Goal: Information Seeking & Learning: Find specific page/section

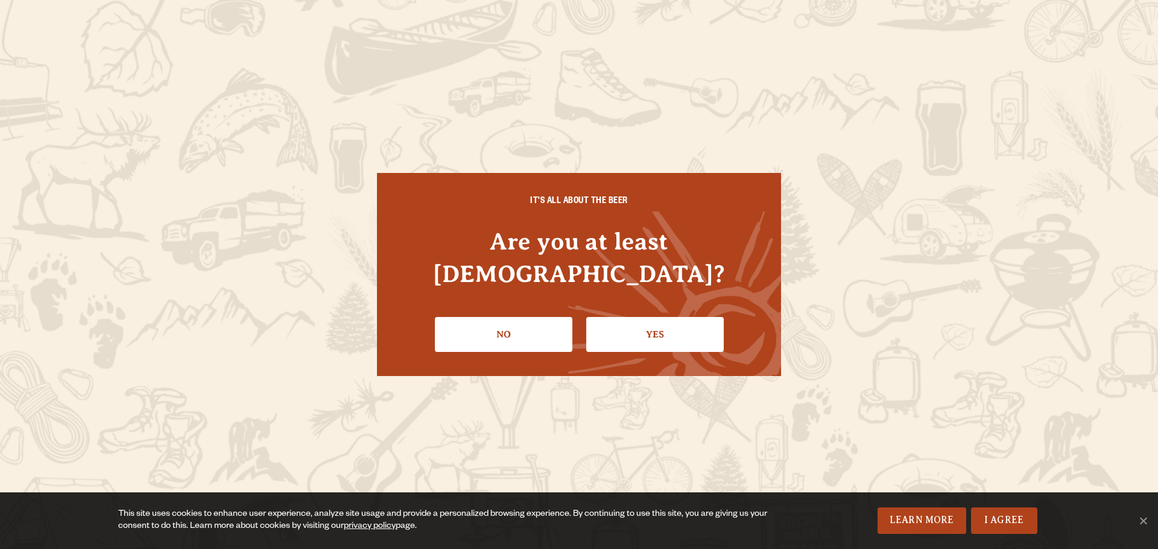
click at [652, 319] on link "Yes" at bounding box center [655, 334] width 138 height 35
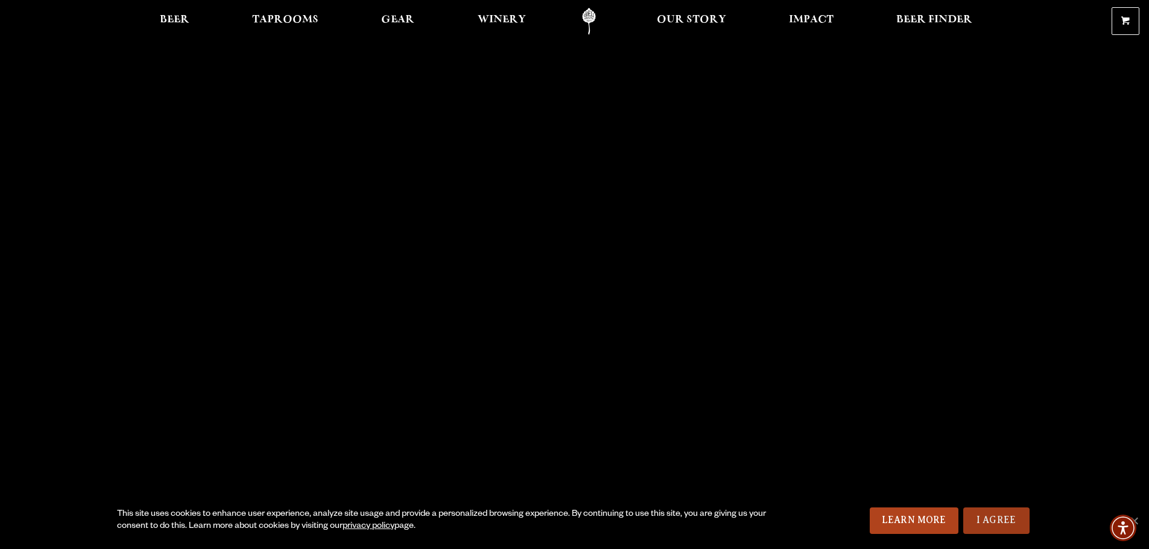
click at [979, 523] on link "I Agree" at bounding box center [996, 521] width 66 height 27
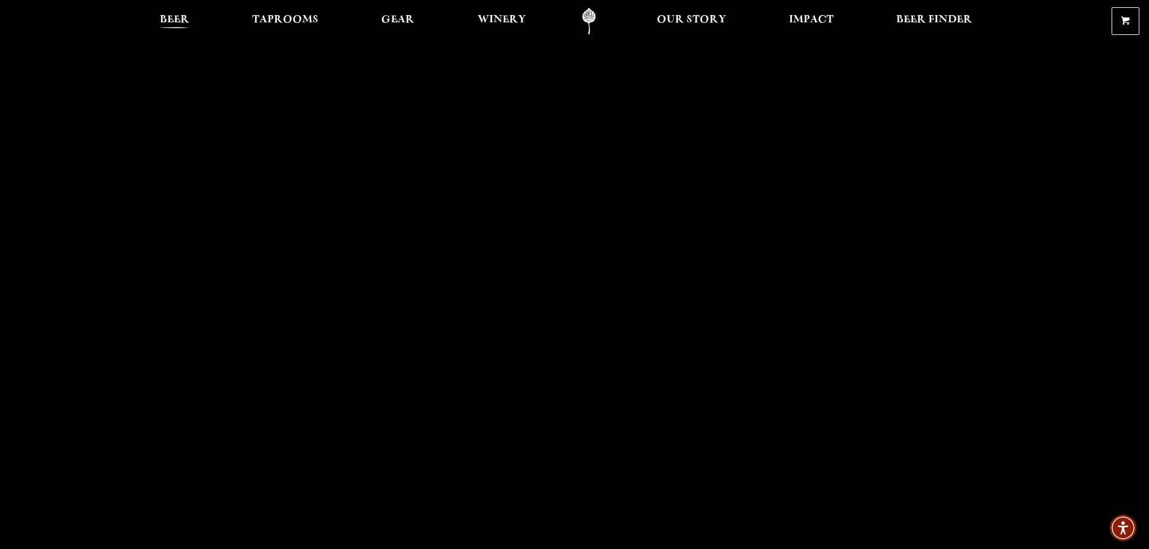
click at [179, 18] on span "Beer" at bounding box center [175, 20] width 30 height 10
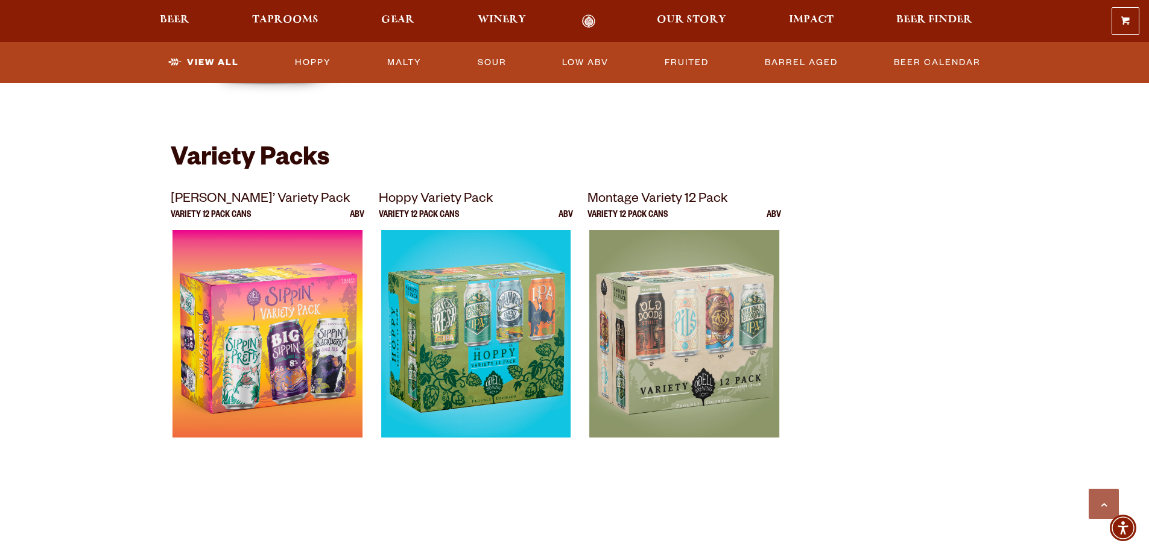
scroll to position [2411, 0]
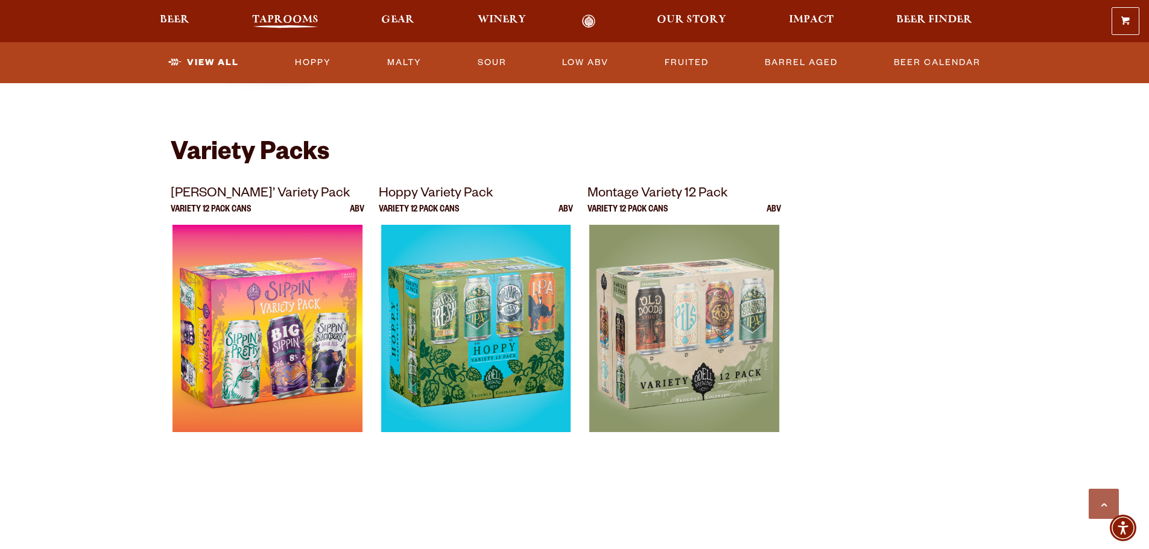
click at [296, 15] on span "Taprooms" at bounding box center [285, 20] width 66 height 10
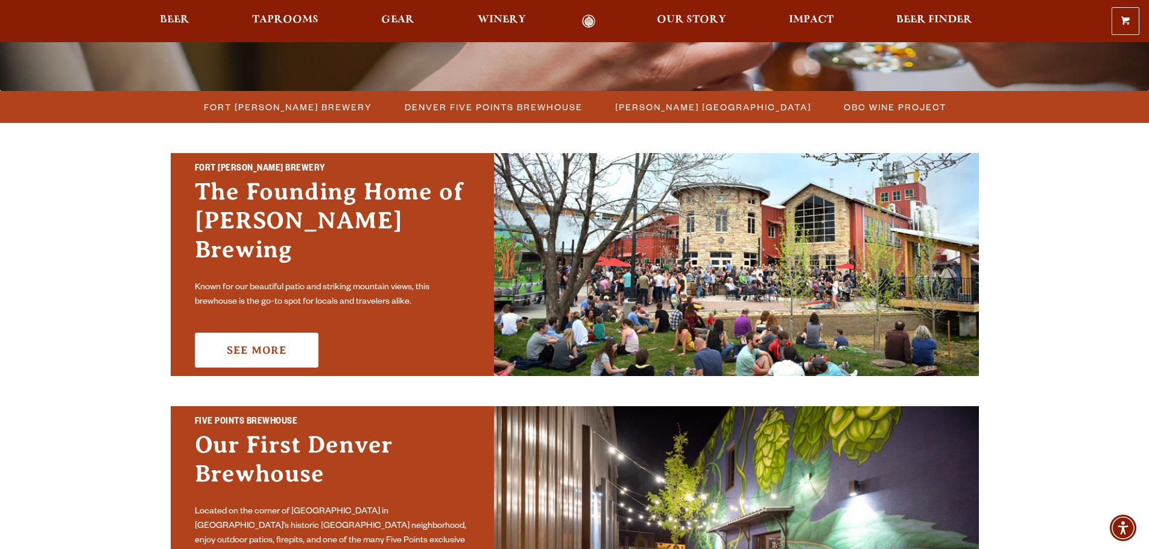
scroll to position [302, 0]
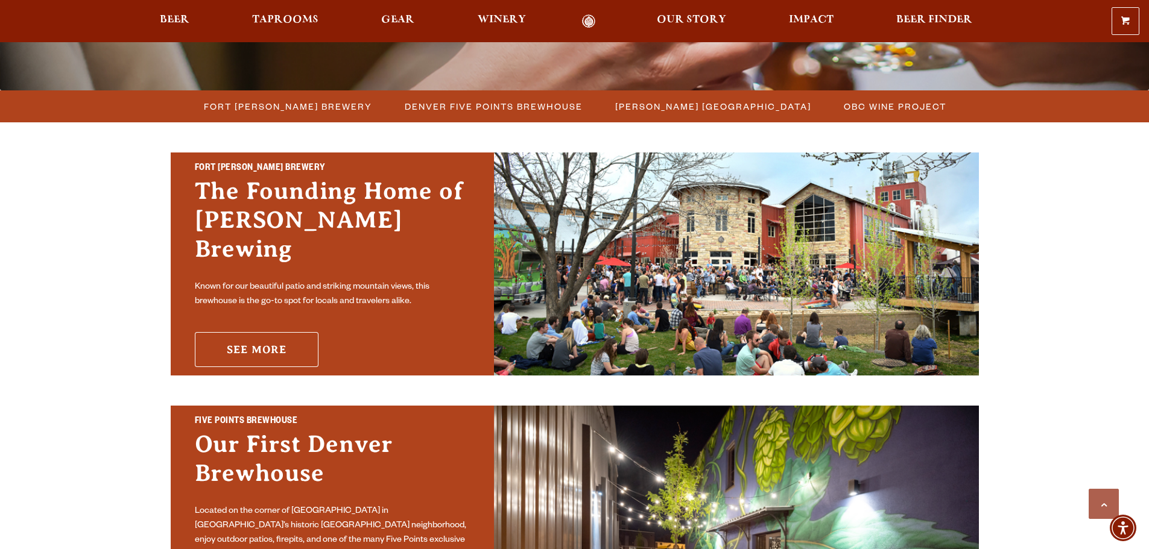
click at [279, 332] on link "See More" at bounding box center [257, 349] width 124 height 35
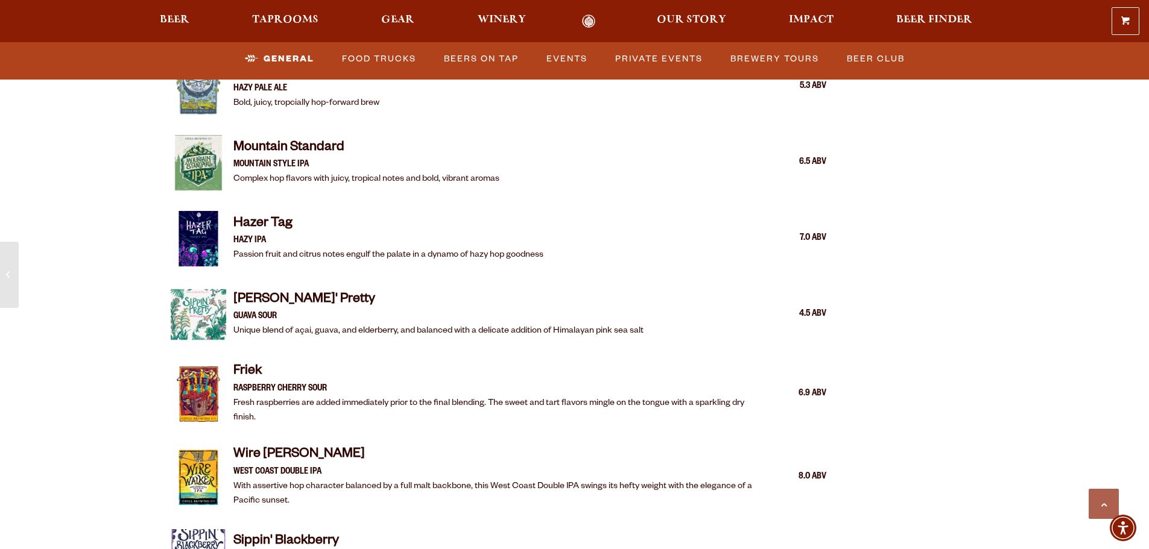
scroll to position [1809, 0]
click at [400, 55] on link "Food Trucks" at bounding box center [379, 59] width 84 height 28
click at [359, 55] on link "Food Trucks" at bounding box center [369, 59] width 106 height 28
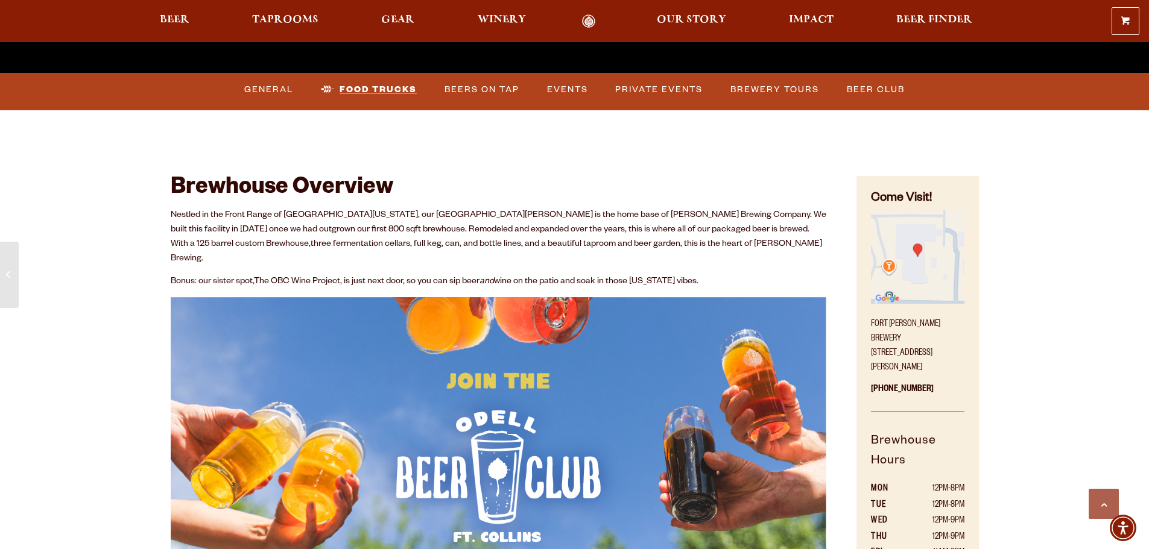
scroll to position [543, 0]
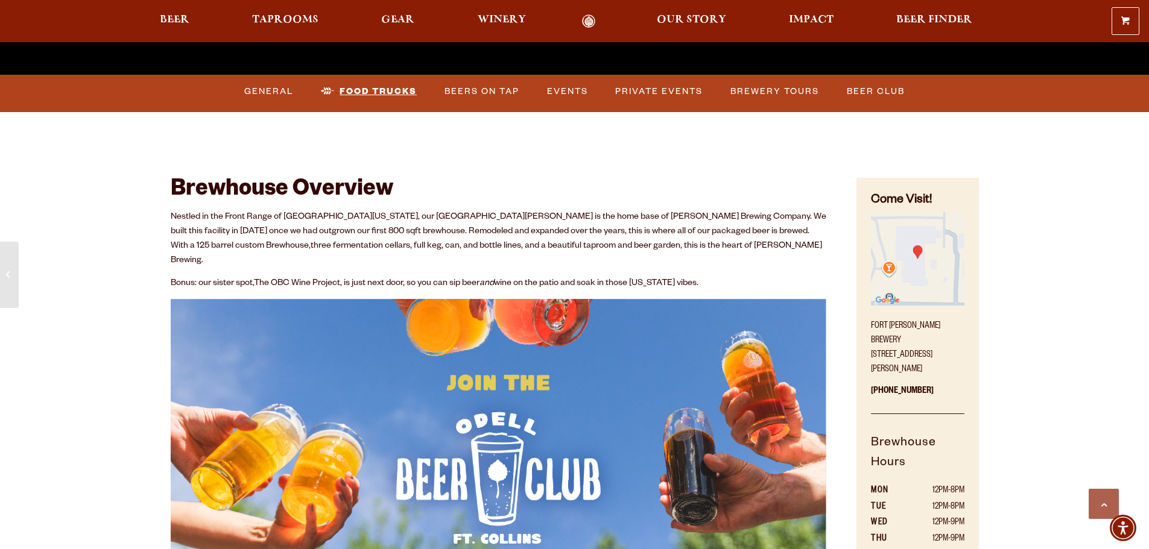
click at [387, 89] on link "Food Trucks" at bounding box center [369, 92] width 106 height 28
click at [473, 86] on link "Beers on Tap" at bounding box center [482, 92] width 84 height 28
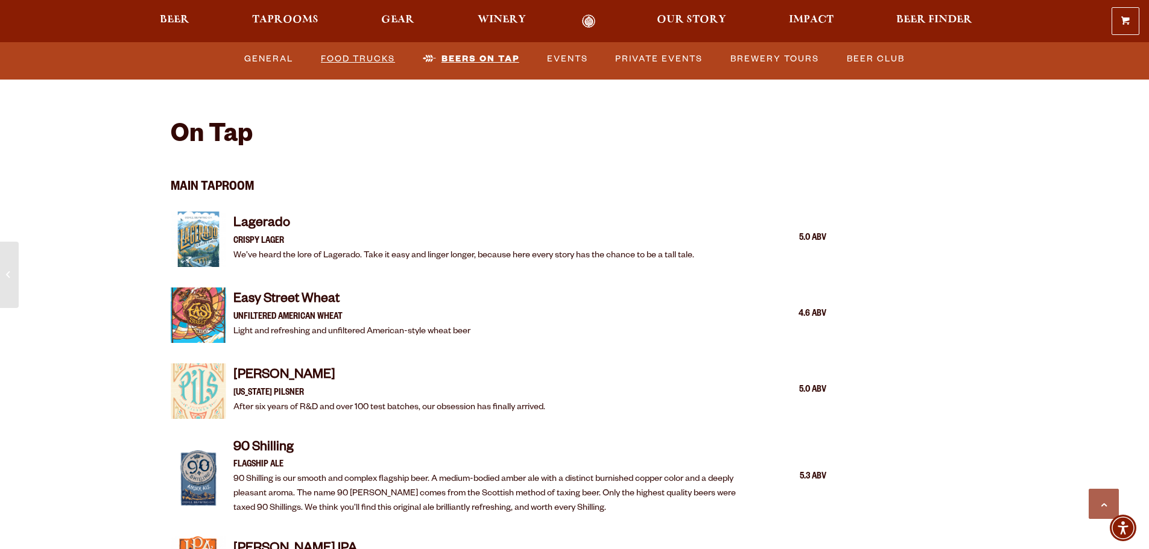
scroll to position [1256, 0]
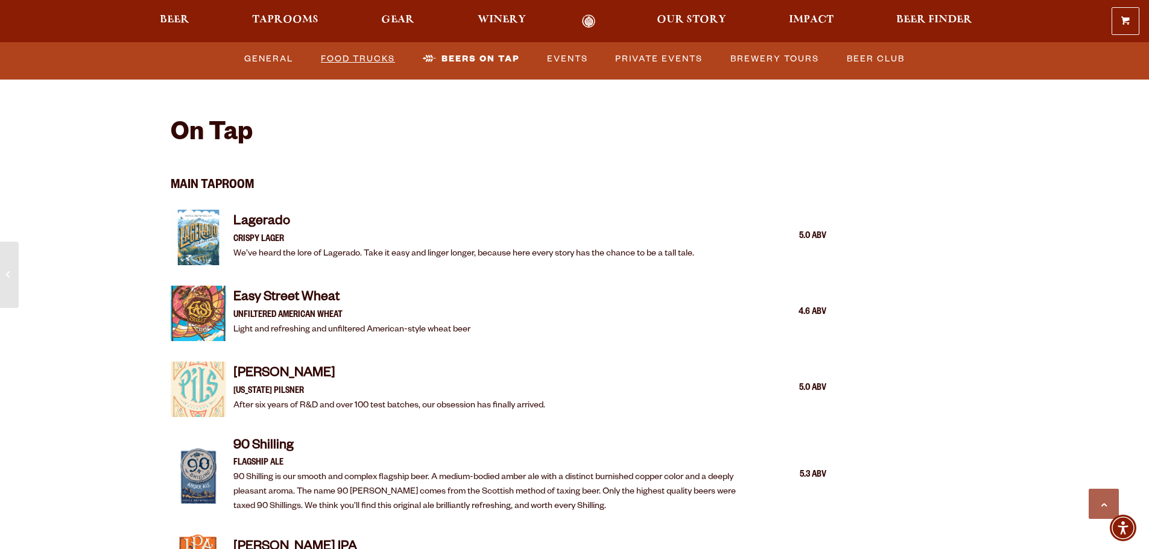
click at [373, 50] on link "Food Trucks" at bounding box center [358, 59] width 84 height 28
click at [375, 52] on link "Food Trucks" at bounding box center [369, 59] width 106 height 28
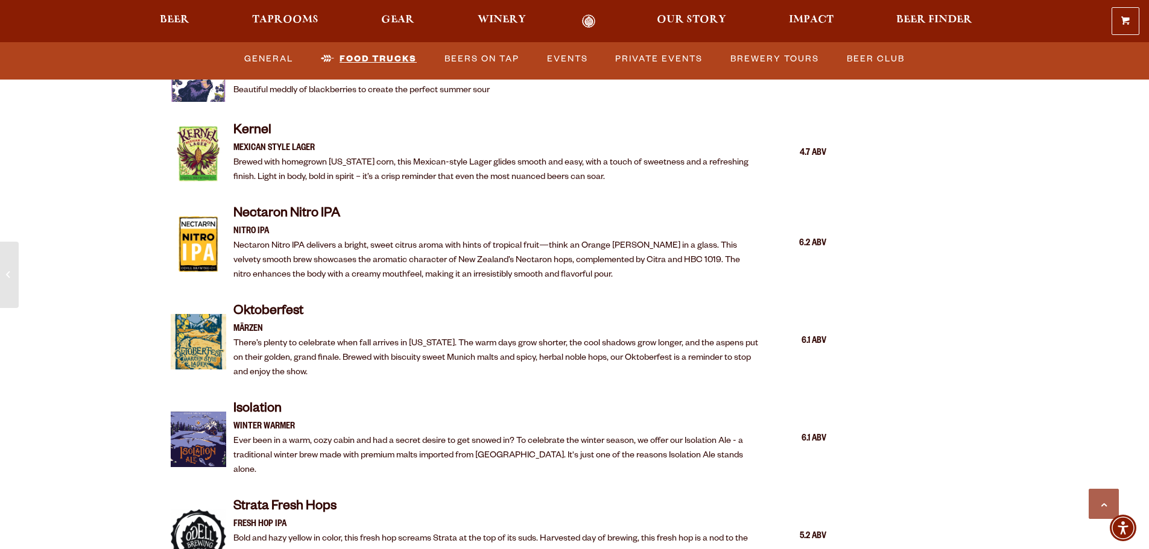
scroll to position [2295, 0]
